Goal: Task Accomplishment & Management: Manage account settings

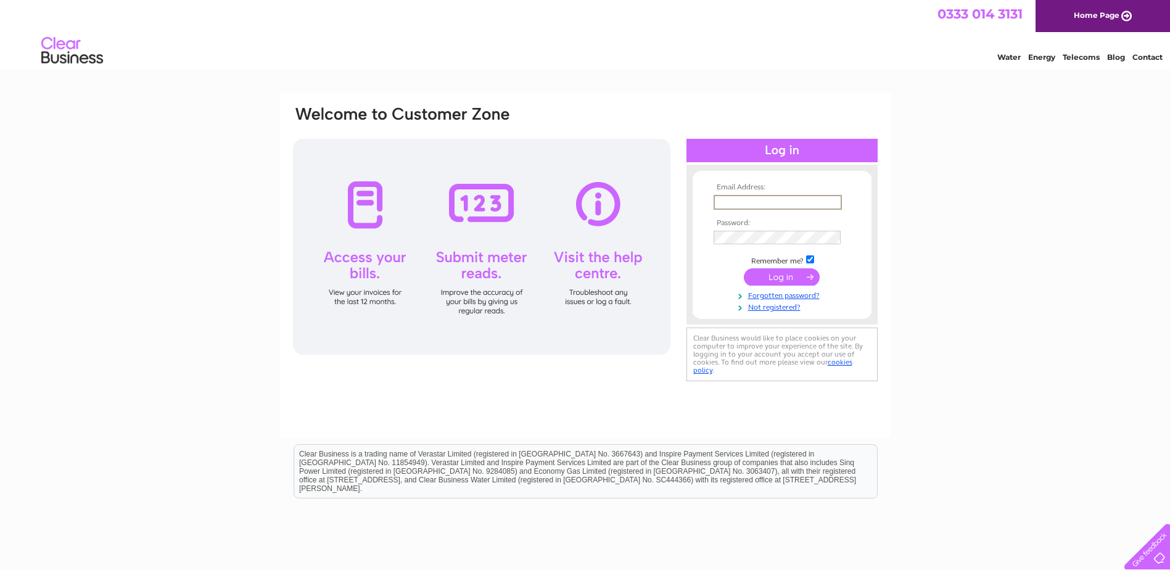
click at [732, 202] on input "text" at bounding box center [777, 202] width 128 height 15
type input "[EMAIL_ADDRESS][DOMAIN_NAME]"
click at [782, 282] on input "submit" at bounding box center [782, 275] width 76 height 17
click at [749, 201] on input "[EMAIL_ADDRESS][DOMAIN_NAME]" at bounding box center [776, 202] width 127 height 14
drag, startPoint x: 749, startPoint y: 200, endPoint x: 692, endPoint y: 197, distance: 56.8
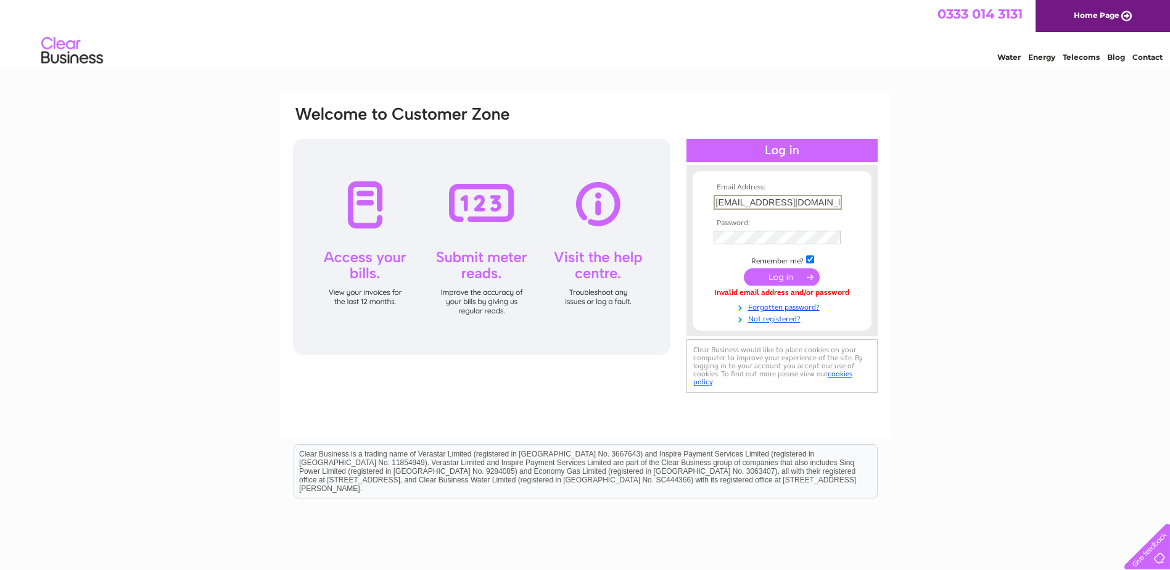
click at [692, 197] on form "Email Address: reception@richardsonprinters.com Password: Forgotten password?" at bounding box center [781, 253] width 179 height 141
click at [776, 279] on input "submit" at bounding box center [782, 275] width 76 height 17
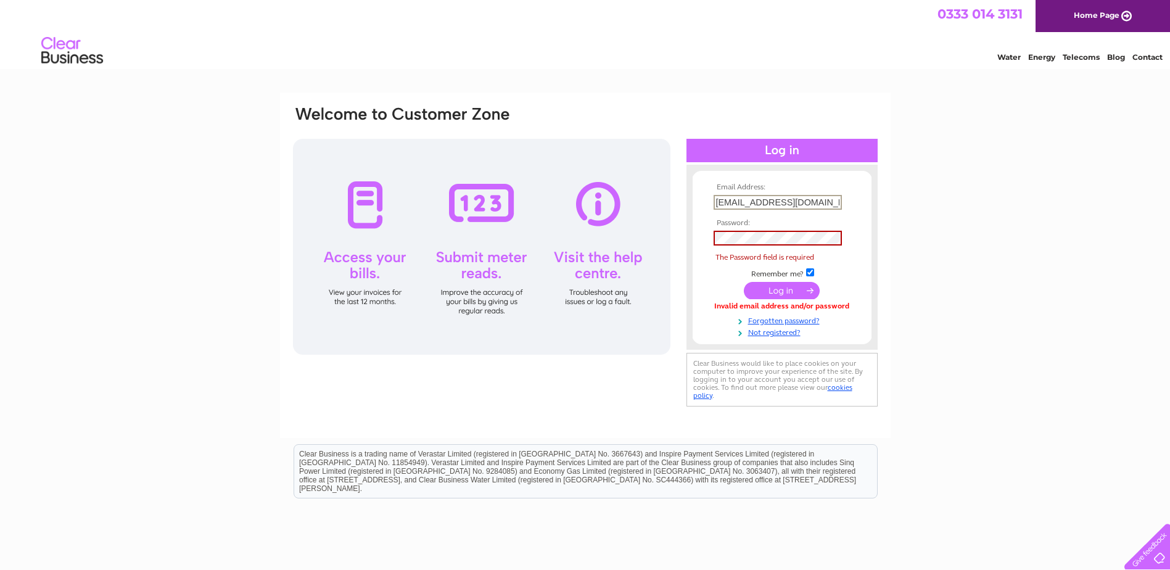
drag, startPoint x: 749, startPoint y: 200, endPoint x: 625, endPoint y: 201, distance: 124.5
click at [625, 201] on div "Email Address: accounts@richardsonprinters.com Password: The Password field is …" at bounding box center [585, 257] width 587 height 305
type input "[EMAIL_ADDRESS][DOMAIN_NAME]"
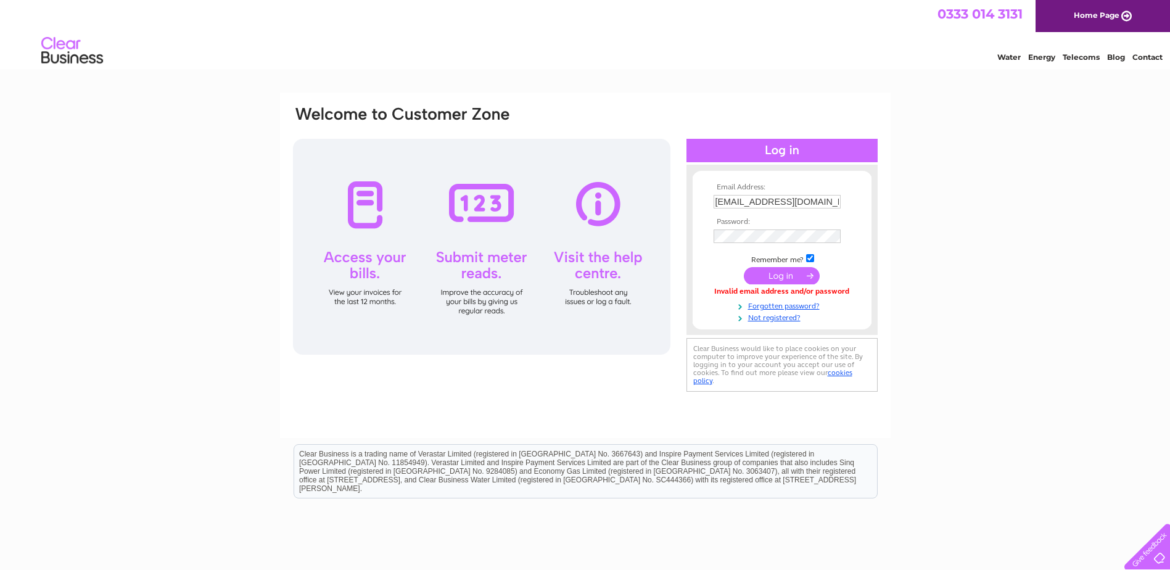
click at [945, 213] on div "Email Address: [EMAIL_ADDRESS][DOMAIN_NAME] Password:" at bounding box center [585, 370] width 1170 height 556
click at [919, 223] on div "Email Address: [EMAIL_ADDRESS][DOMAIN_NAME] Password:" at bounding box center [585, 370] width 1170 height 556
click at [782, 273] on input "submit" at bounding box center [782, 275] width 76 height 17
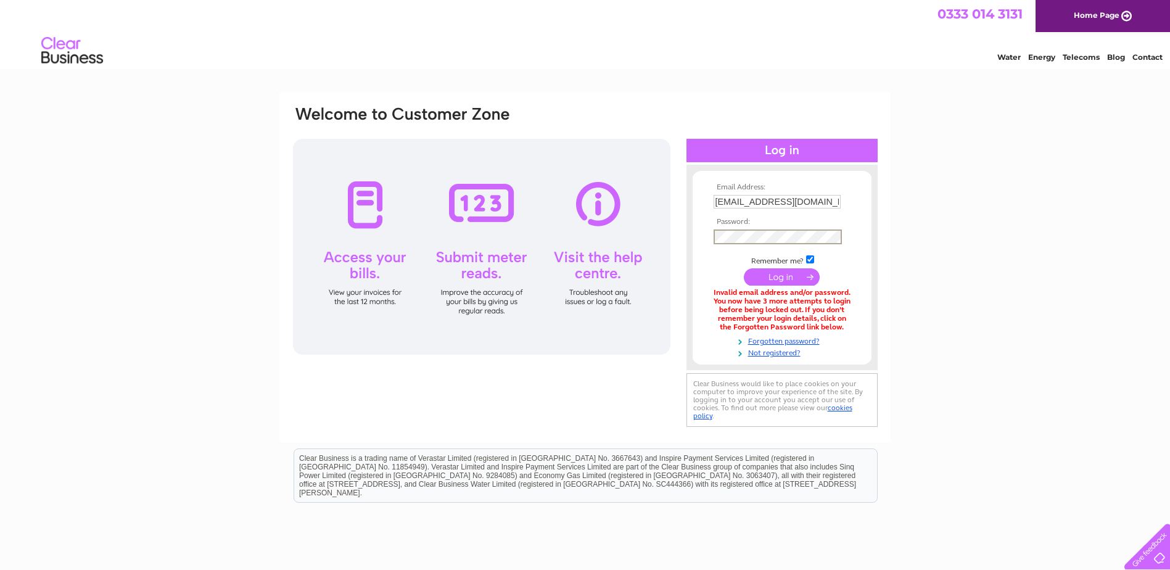
click at [936, 208] on div "Email Address: [EMAIL_ADDRESS][DOMAIN_NAME] Password:" at bounding box center [585, 372] width 1170 height 560
click at [784, 274] on input "submit" at bounding box center [782, 275] width 76 height 17
click at [982, 210] on div "Email Address: reception@richardsonprinters.com Password:" at bounding box center [585, 372] width 1170 height 560
click at [777, 274] on input "submit" at bounding box center [782, 275] width 76 height 17
click at [767, 338] on link "Forgotten password?" at bounding box center [783, 339] width 140 height 12
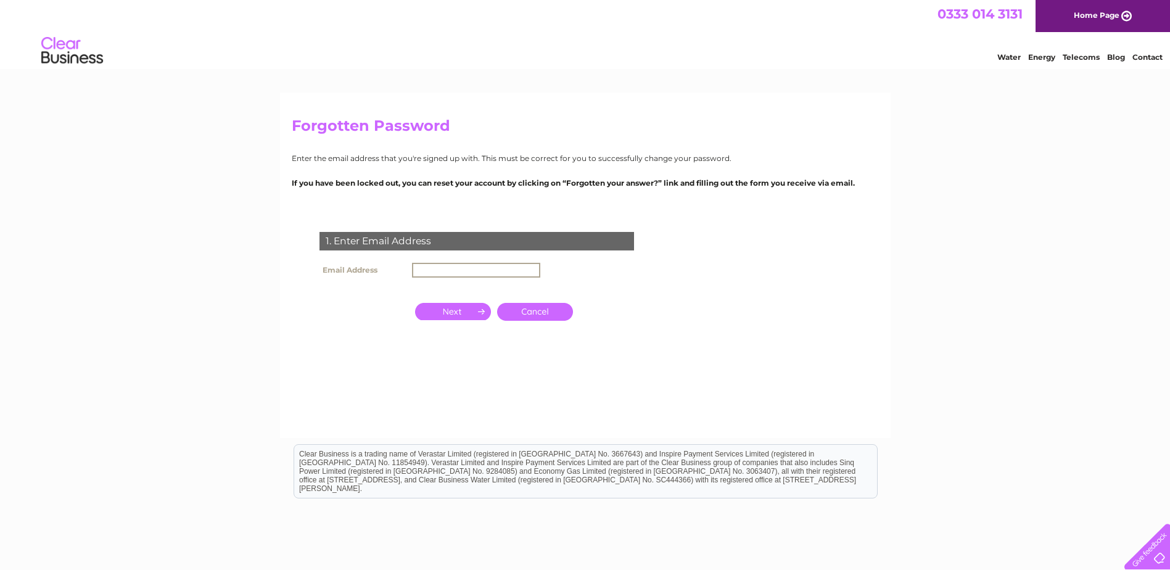
click at [424, 266] on input "text" at bounding box center [476, 270] width 128 height 15
type input "reception@richardsonprinters.com"
click at [454, 312] on input "button" at bounding box center [453, 309] width 76 height 17
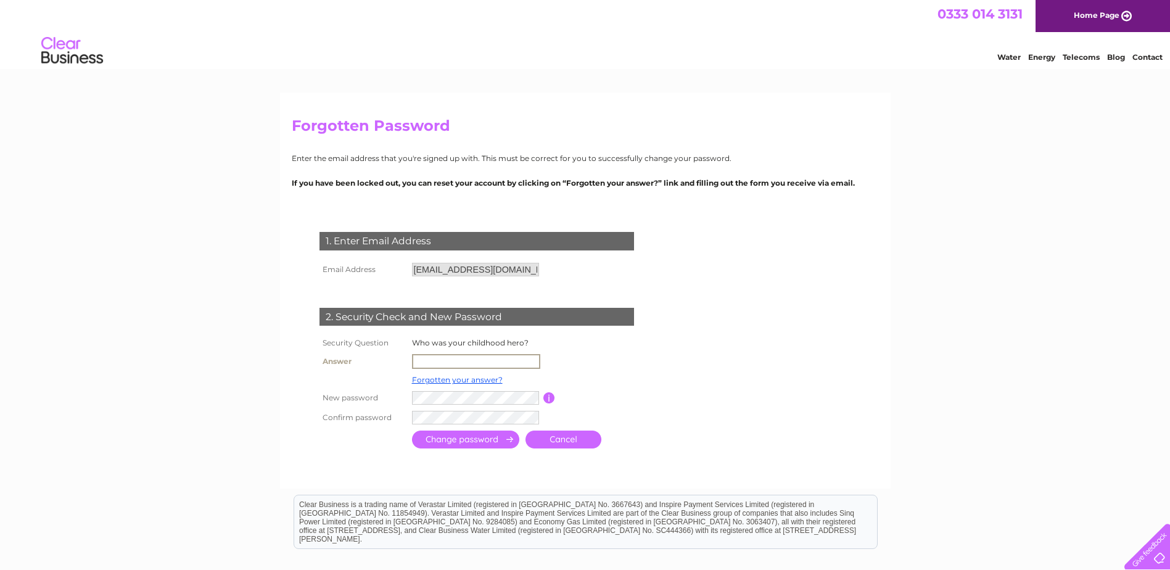
click at [420, 361] on input "text" at bounding box center [476, 361] width 128 height 15
type input "Superman"
click at [432, 437] on input "submit" at bounding box center [465, 439] width 107 height 18
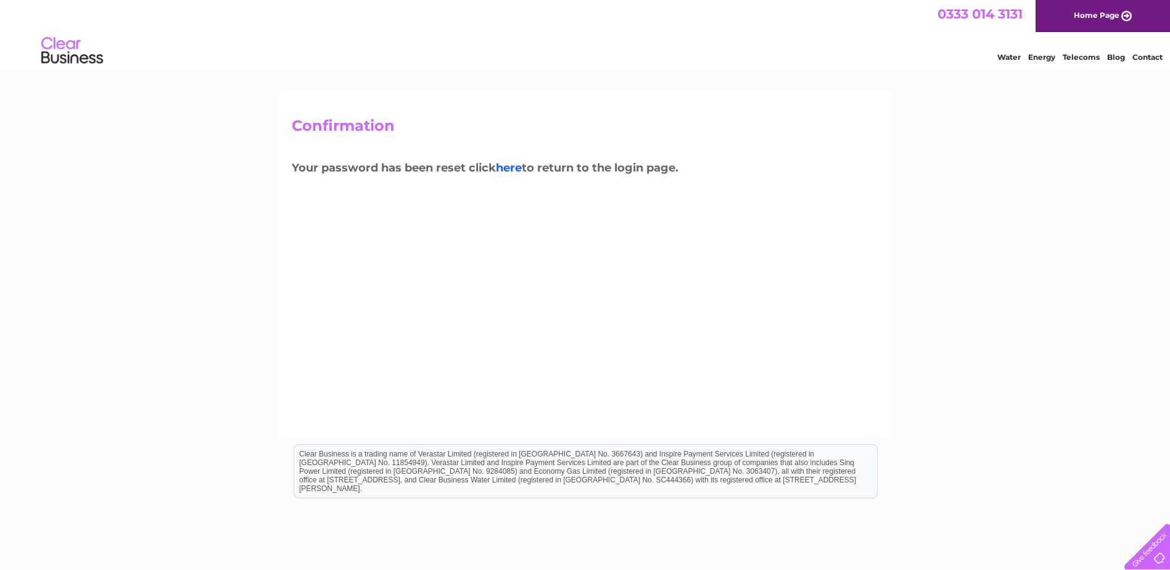
click at [513, 168] on link "here" at bounding box center [509, 168] width 26 height 14
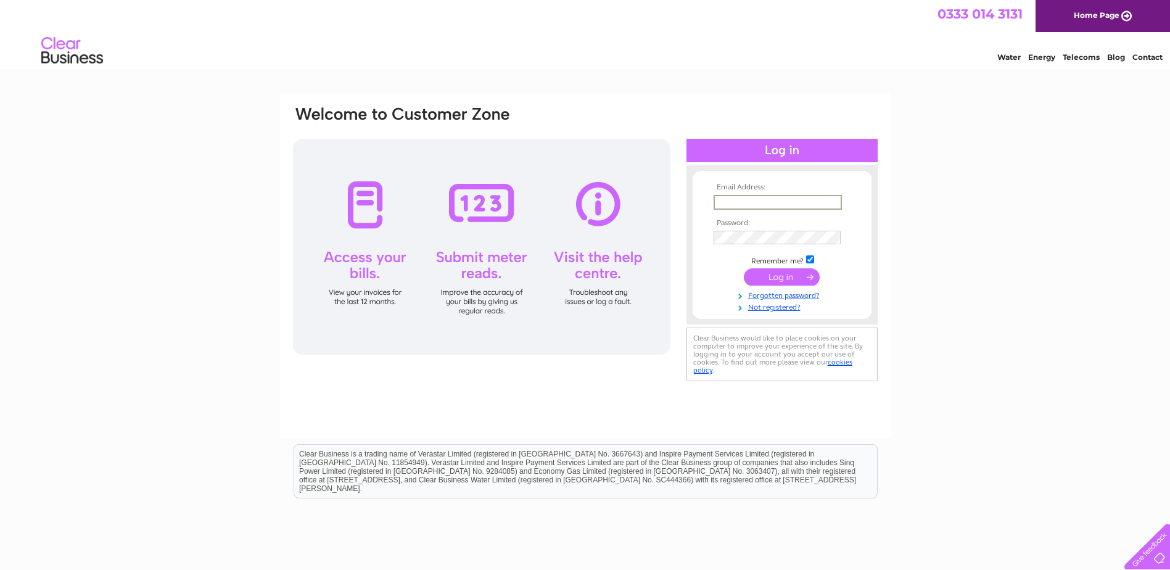
click at [728, 202] on input "text" at bounding box center [777, 202] width 128 height 15
type input "[EMAIL_ADDRESS][DOMAIN_NAME]"
click at [686, 231] on div "Email Address: [EMAIL_ADDRESS][DOMAIN_NAME] Password:" at bounding box center [781, 244] width 191 height 135
click at [710, 285] on td at bounding box center [781, 275] width 143 height 23
click at [774, 279] on input "submit" at bounding box center [782, 275] width 76 height 17
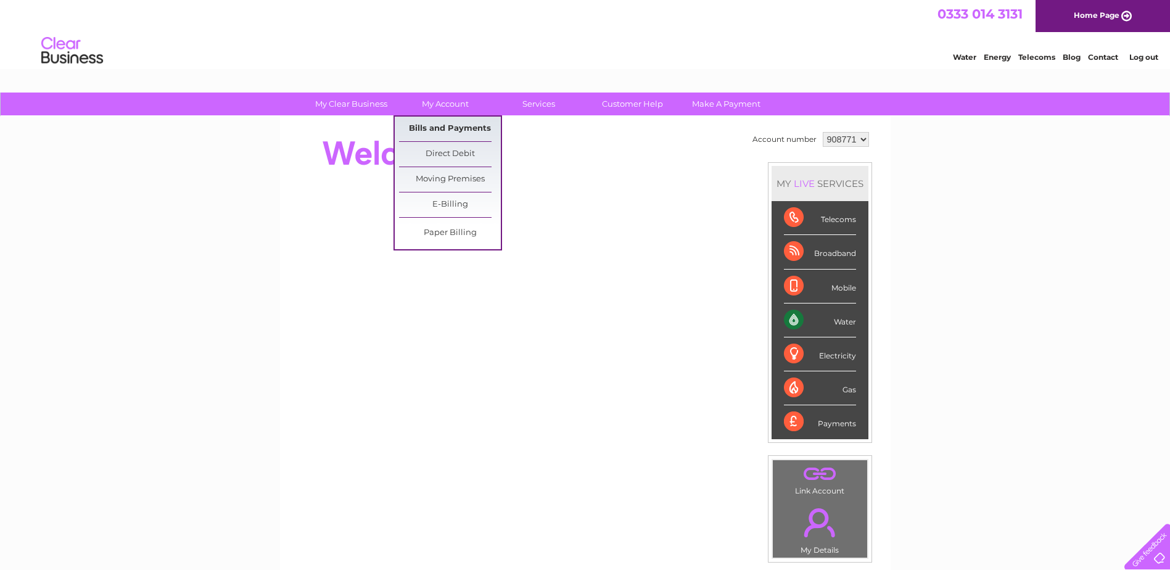
click at [445, 130] on link "Bills and Payments" at bounding box center [450, 129] width 102 height 25
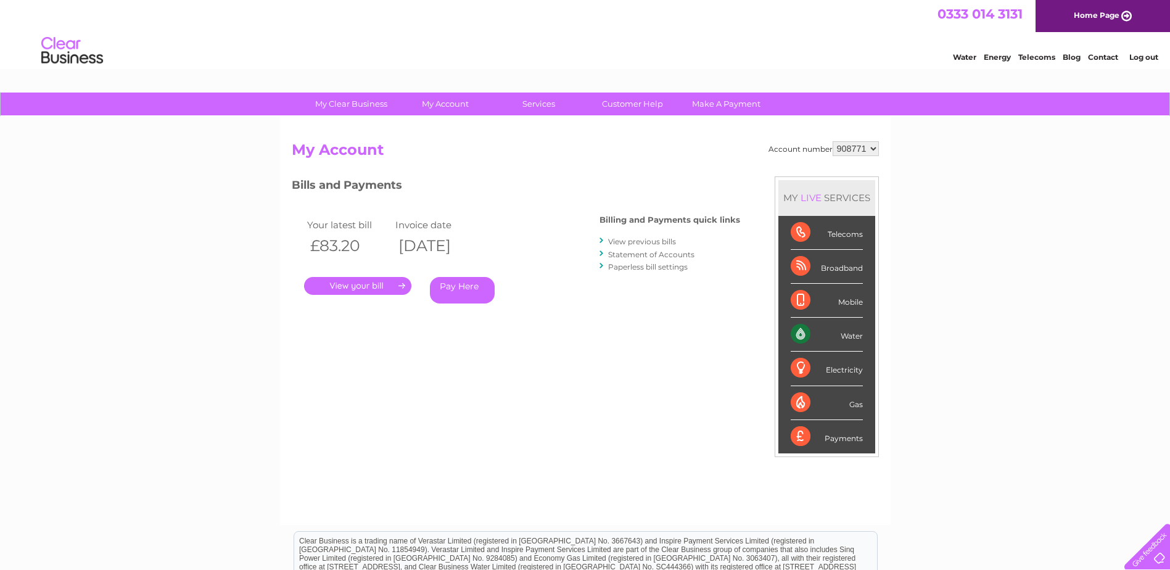
click at [364, 286] on link "." at bounding box center [357, 286] width 107 height 18
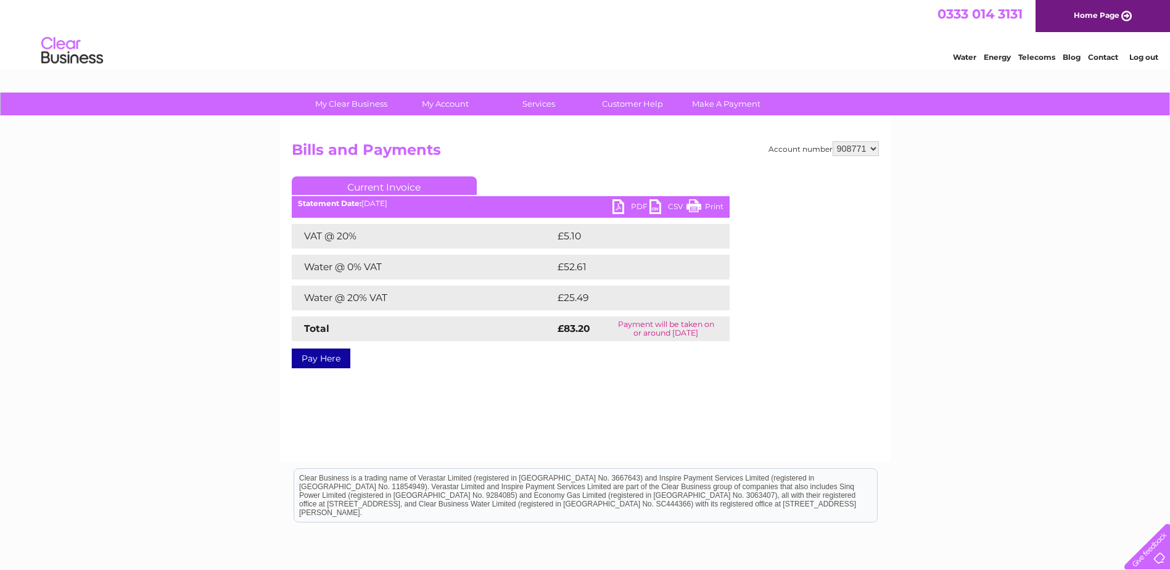
click at [619, 203] on link "PDF" at bounding box center [630, 208] width 37 height 18
click at [618, 205] on link "PDF" at bounding box center [630, 208] width 37 height 18
click at [637, 207] on link "PDF" at bounding box center [630, 208] width 37 height 18
